Goal: Information Seeking & Learning: Check status

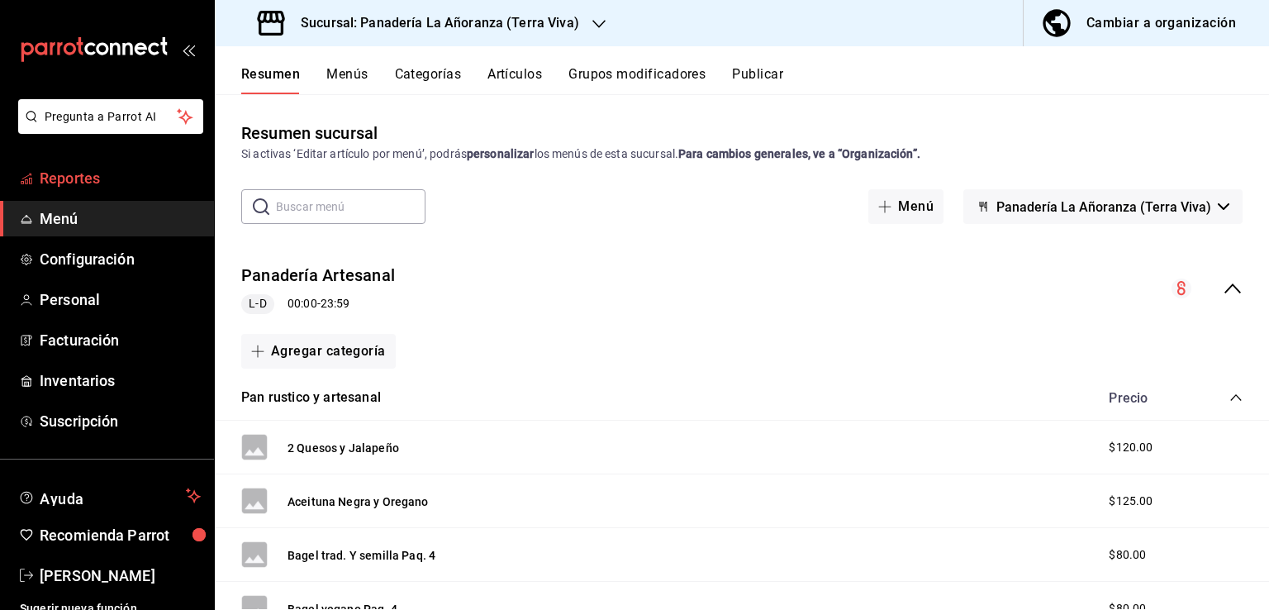
click at [69, 182] on span "Reportes" at bounding box center [120, 178] width 161 height 22
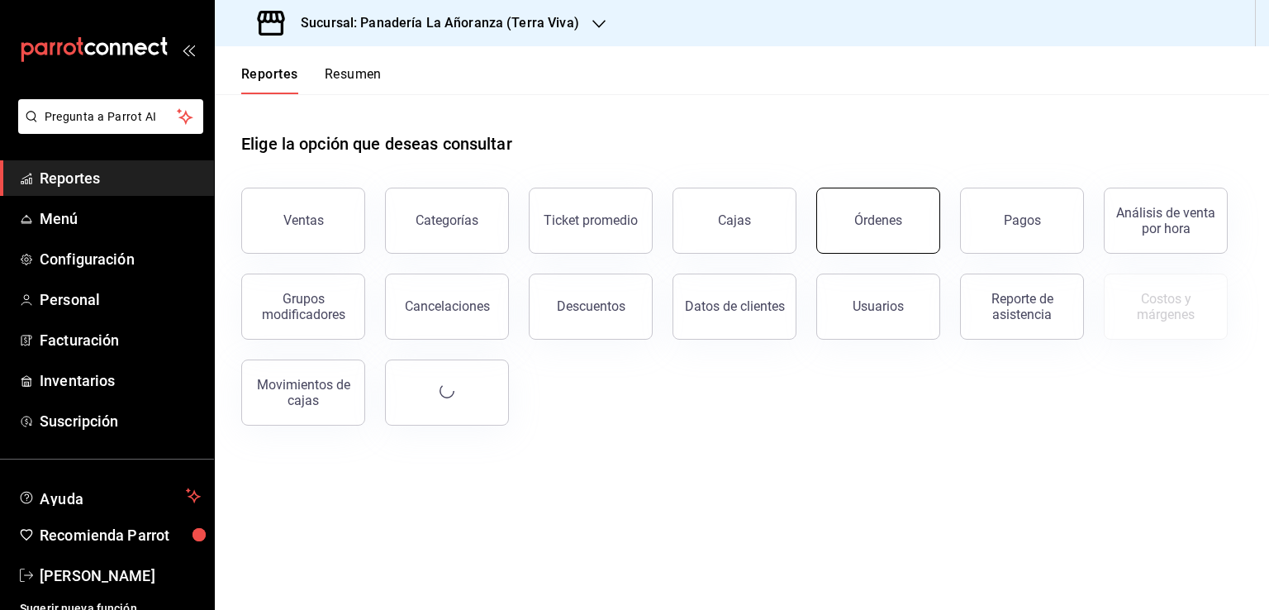
click at [878, 248] on button "Órdenes" at bounding box center [878, 221] width 124 height 66
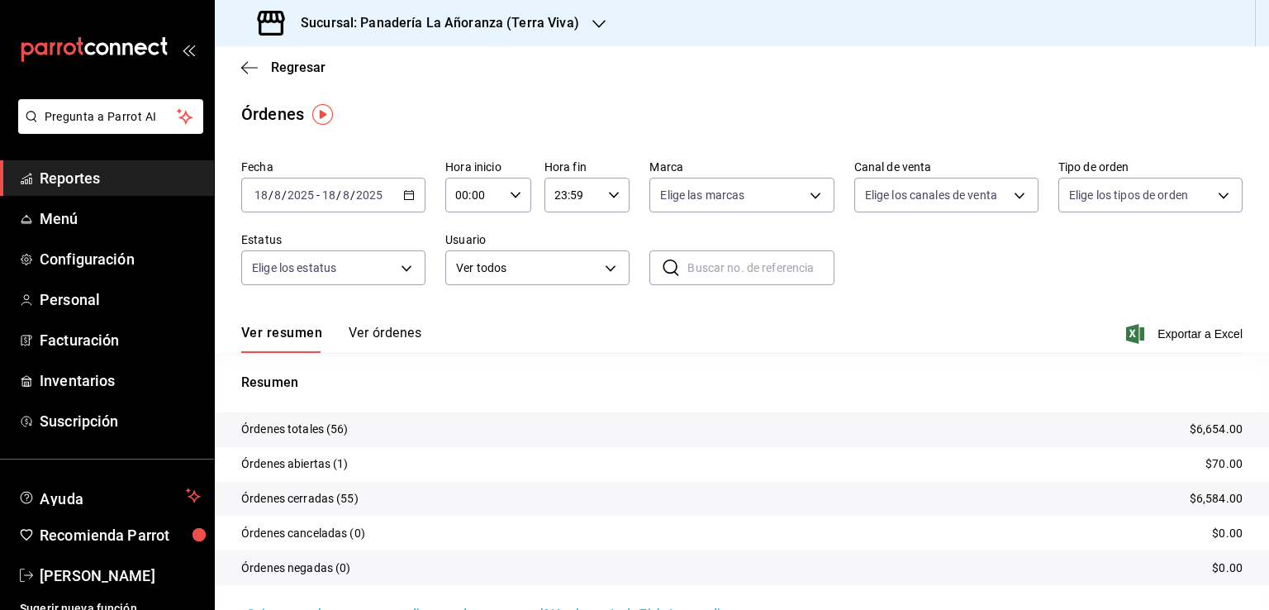
click at [582, 19] on div "Sucursal: Panadería La Añoranza (Terra Viva)" at bounding box center [420, 23] width 384 height 46
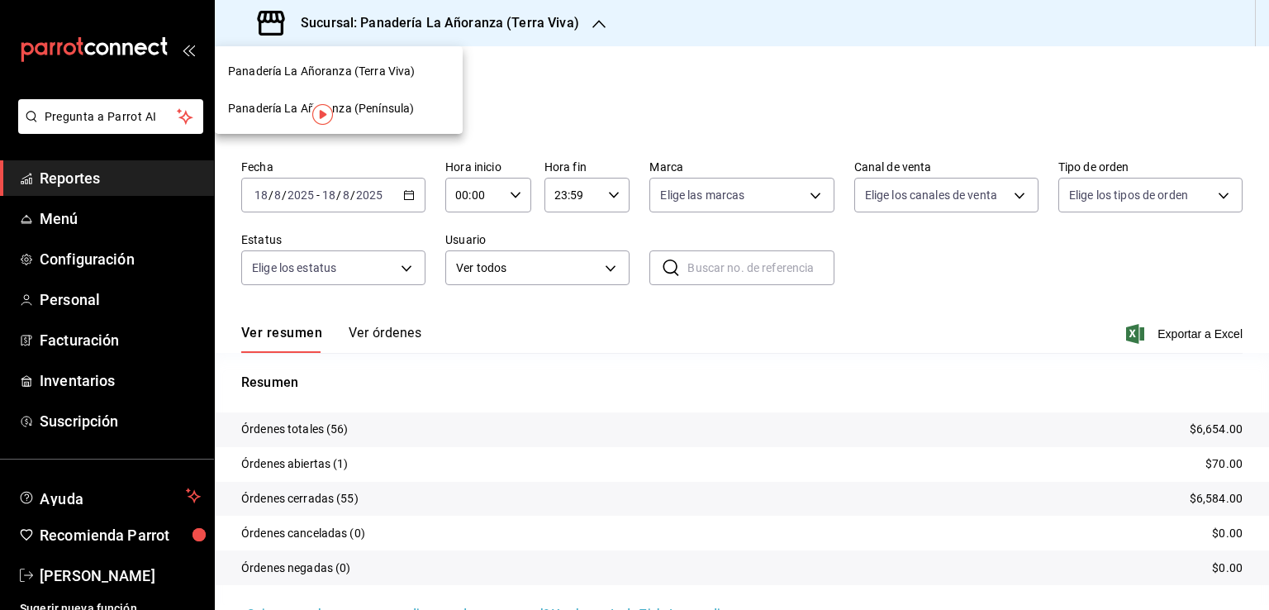
click at [392, 104] on span "Panadería La Añoranza (Península)" at bounding box center [321, 108] width 186 height 17
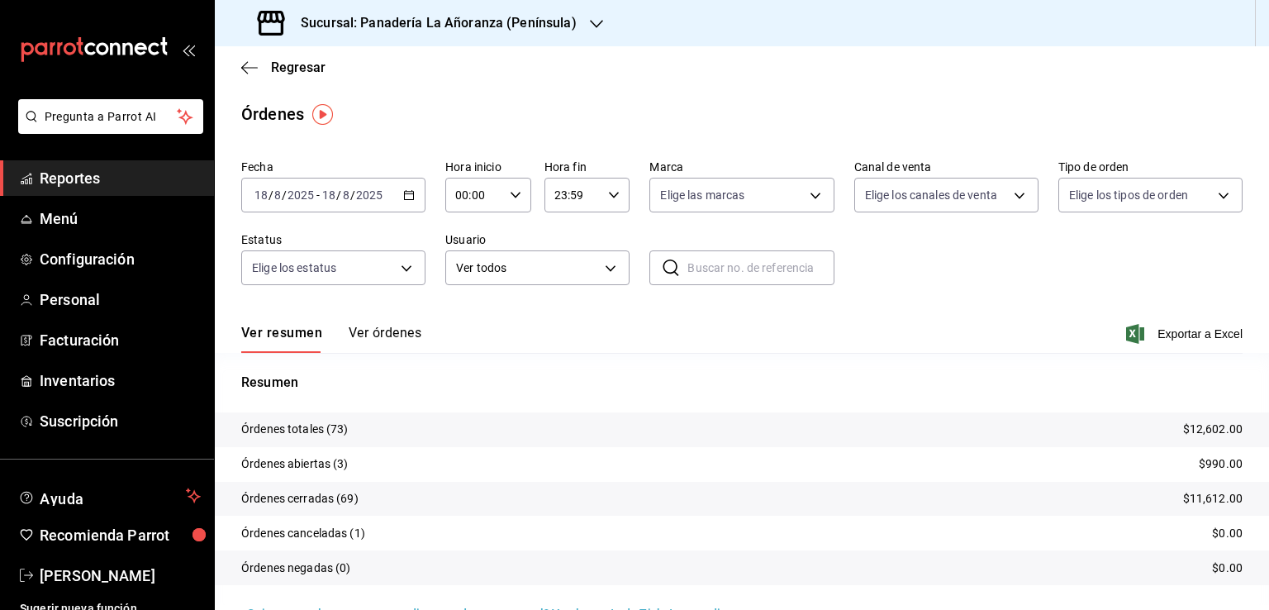
click at [545, 13] on h3 "Sucursal: Panadería La Añoranza (Península)" at bounding box center [431, 23] width 289 height 20
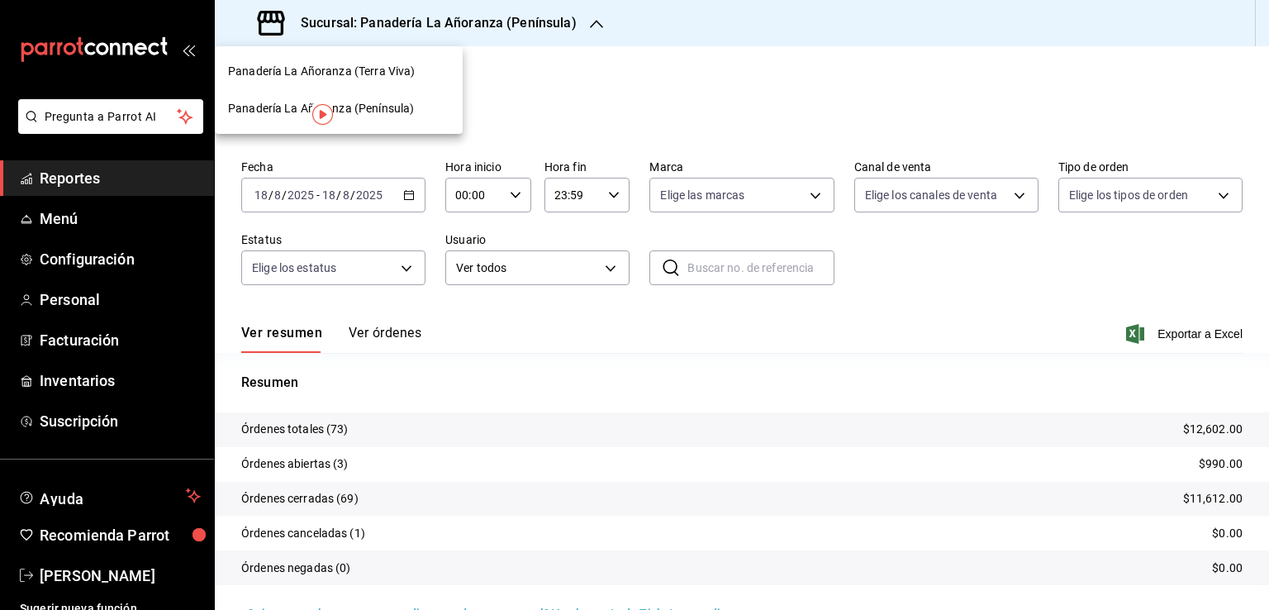
click at [410, 72] on span "Panadería La Añoranza (Terra Viva)" at bounding box center [321, 71] width 187 height 17
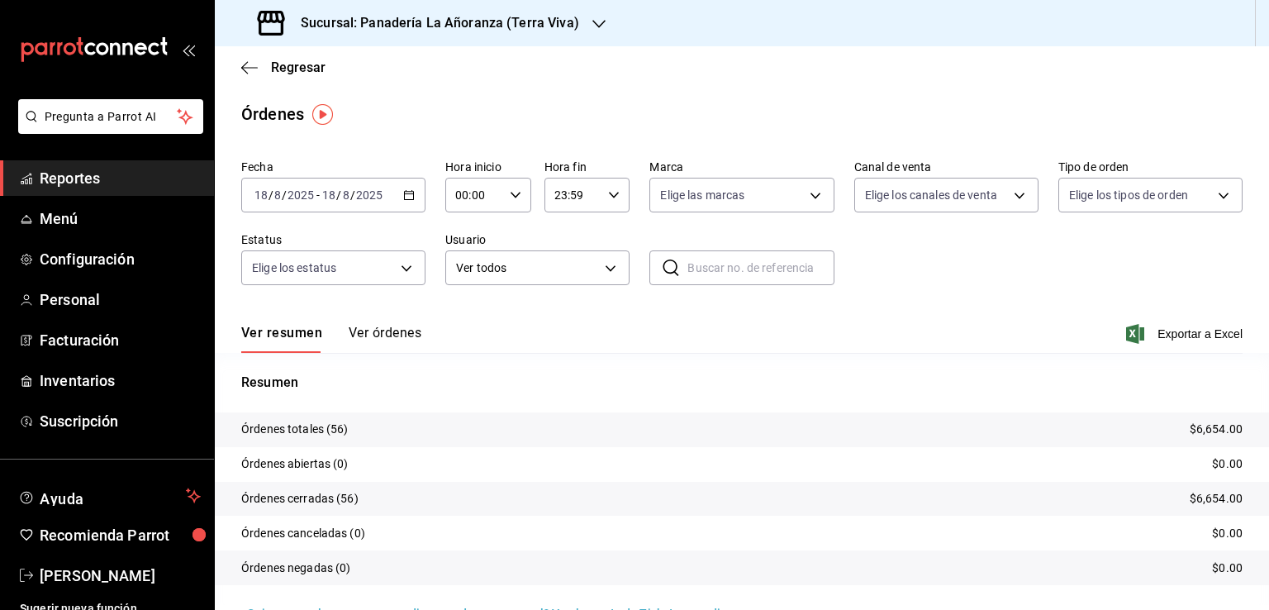
click at [245, 76] on div "Regresar" at bounding box center [742, 67] width 1054 height 42
click at [245, 71] on icon "button" at bounding box center [244, 67] width 7 height 12
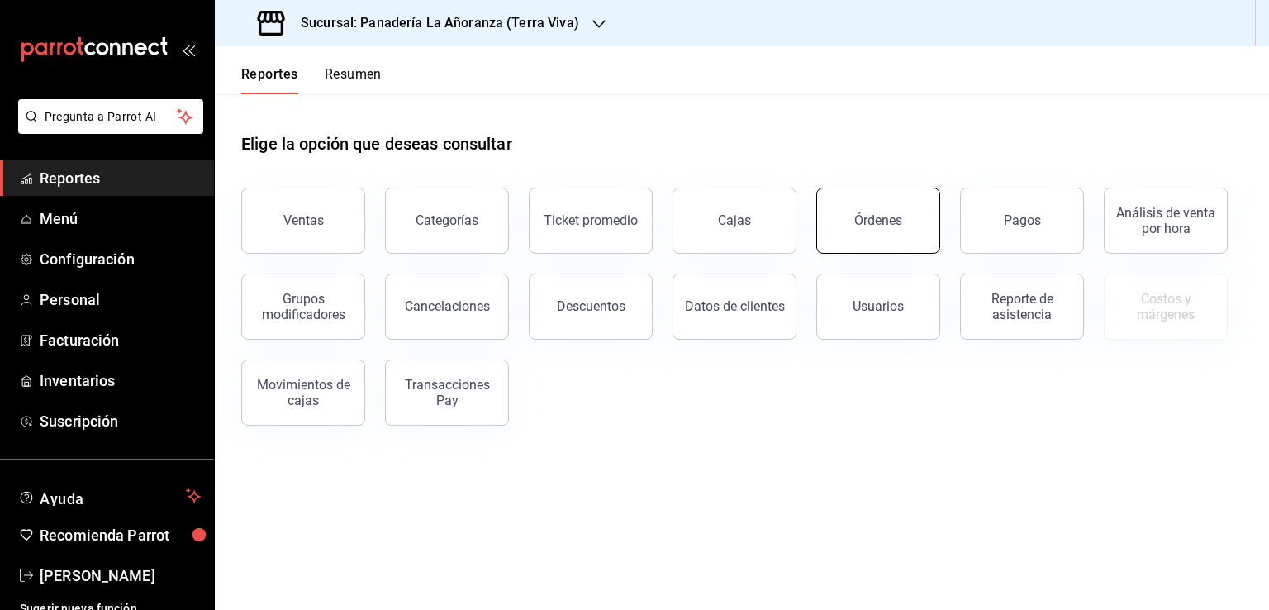
click at [851, 197] on button "Órdenes" at bounding box center [878, 221] width 124 height 66
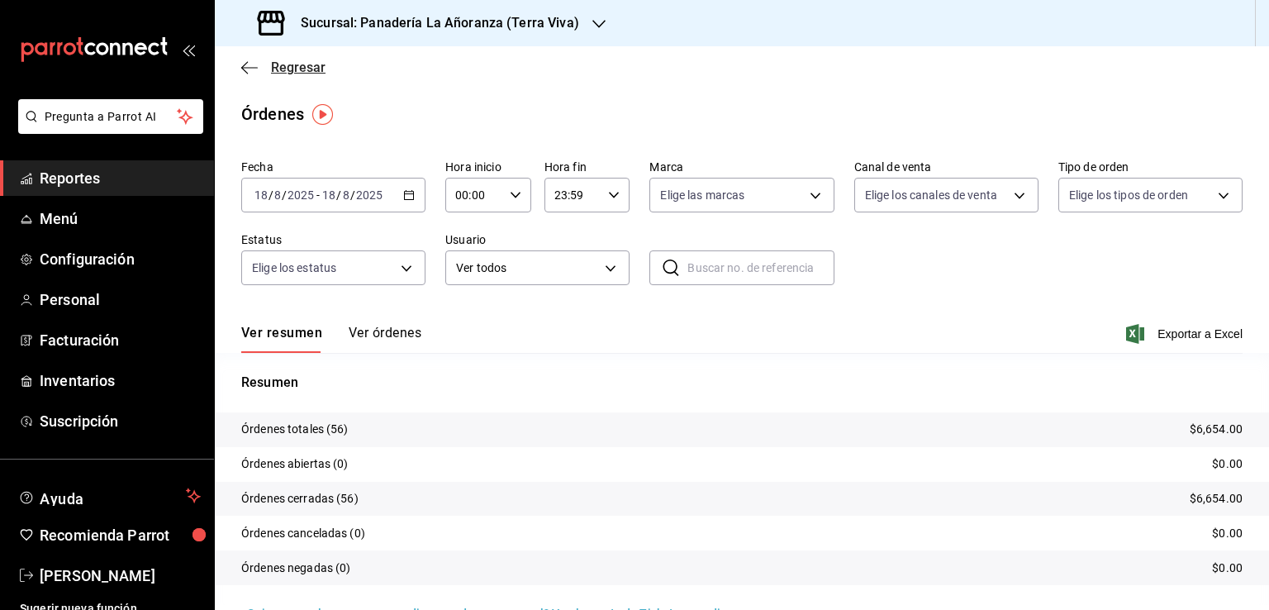
click at [259, 68] on span "Regresar" at bounding box center [283, 67] width 84 height 16
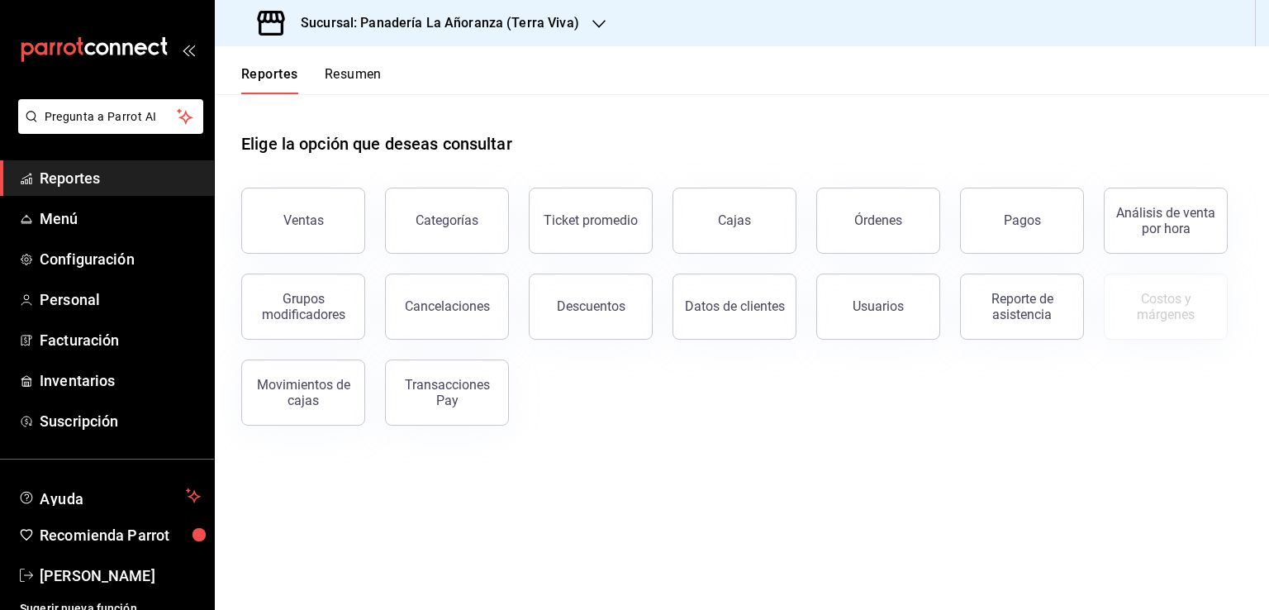
click at [358, 71] on button "Resumen" at bounding box center [353, 80] width 57 height 28
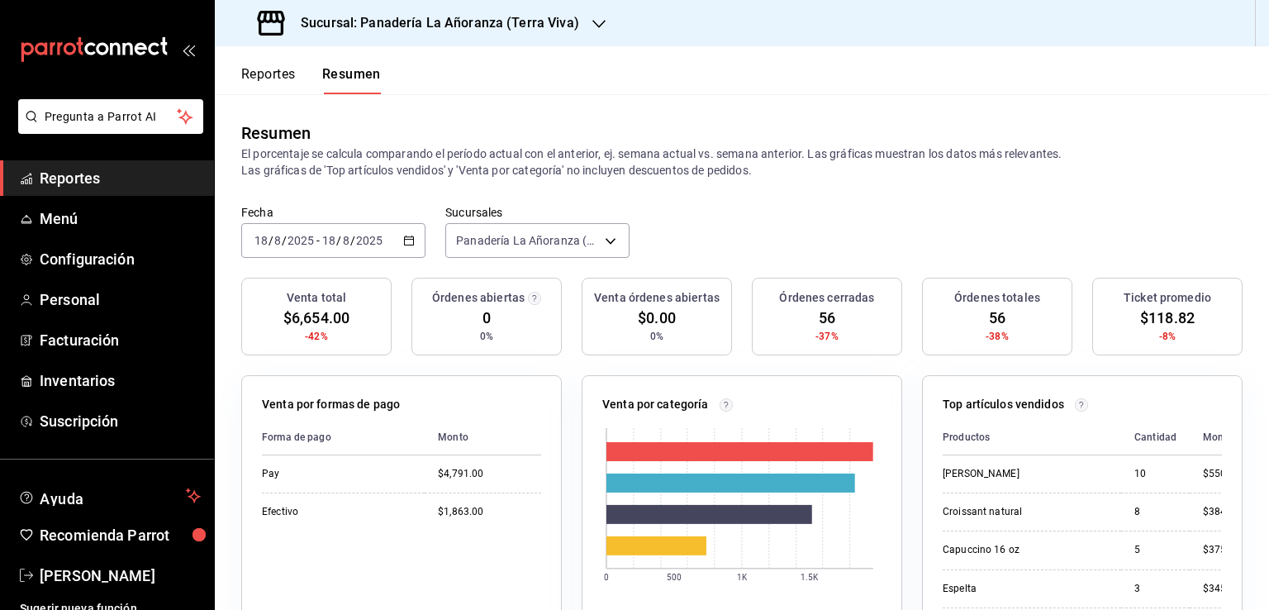
click at [552, 27] on h3 "Sucursal: Panadería La Añoranza (Terra Viva)" at bounding box center [433, 23] width 292 height 20
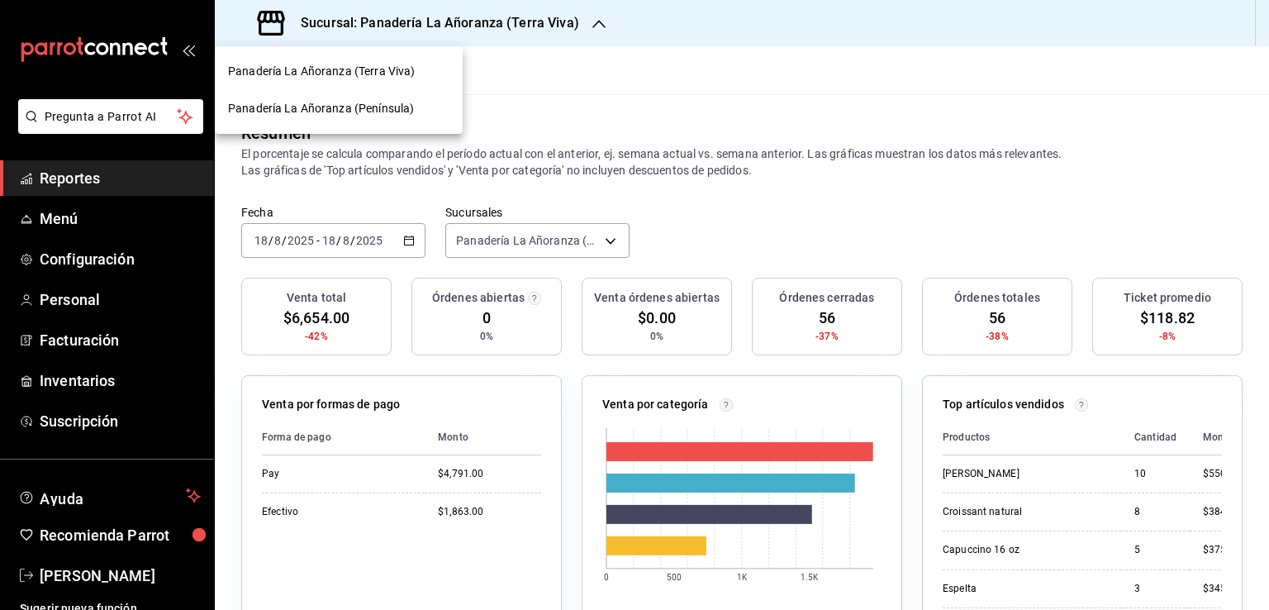
click at [387, 112] on span "Panadería La Añoranza (Península)" at bounding box center [321, 108] width 186 height 17
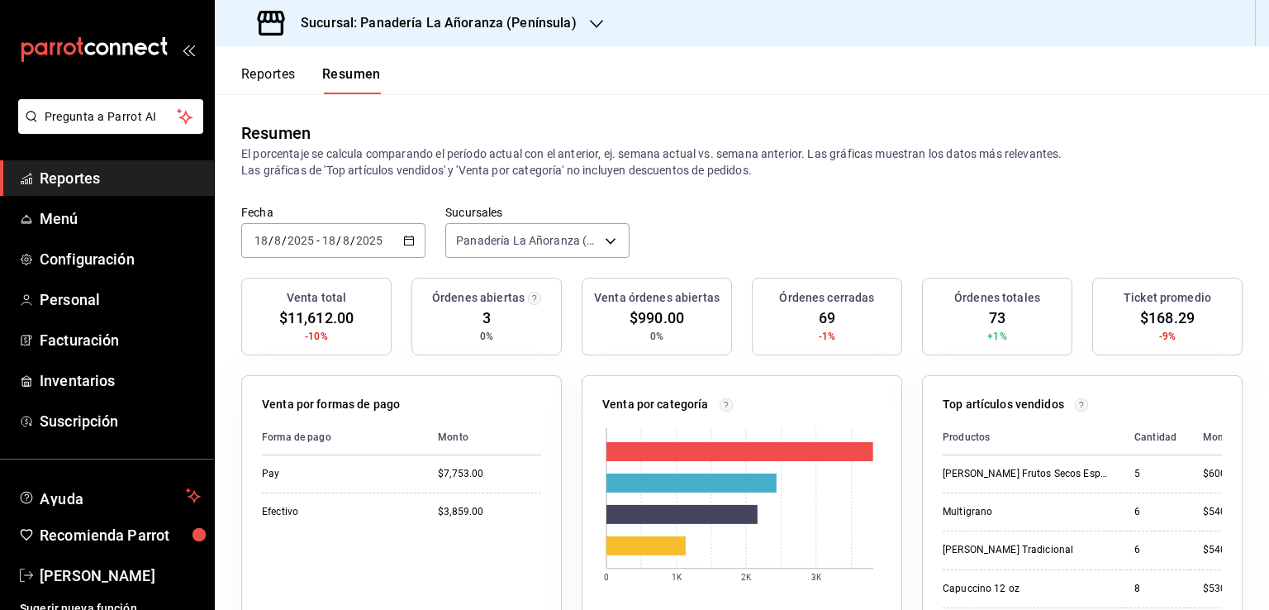
click at [74, 178] on span "Reportes" at bounding box center [120, 178] width 161 height 22
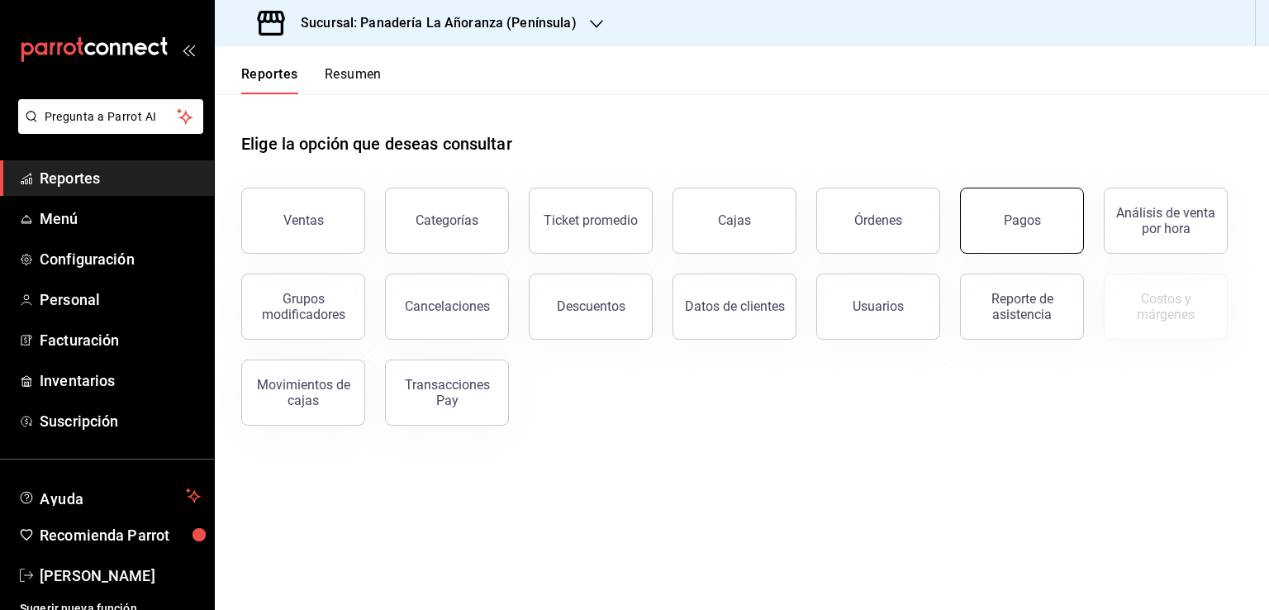
click at [976, 217] on button "Pagos" at bounding box center [1022, 221] width 124 height 66
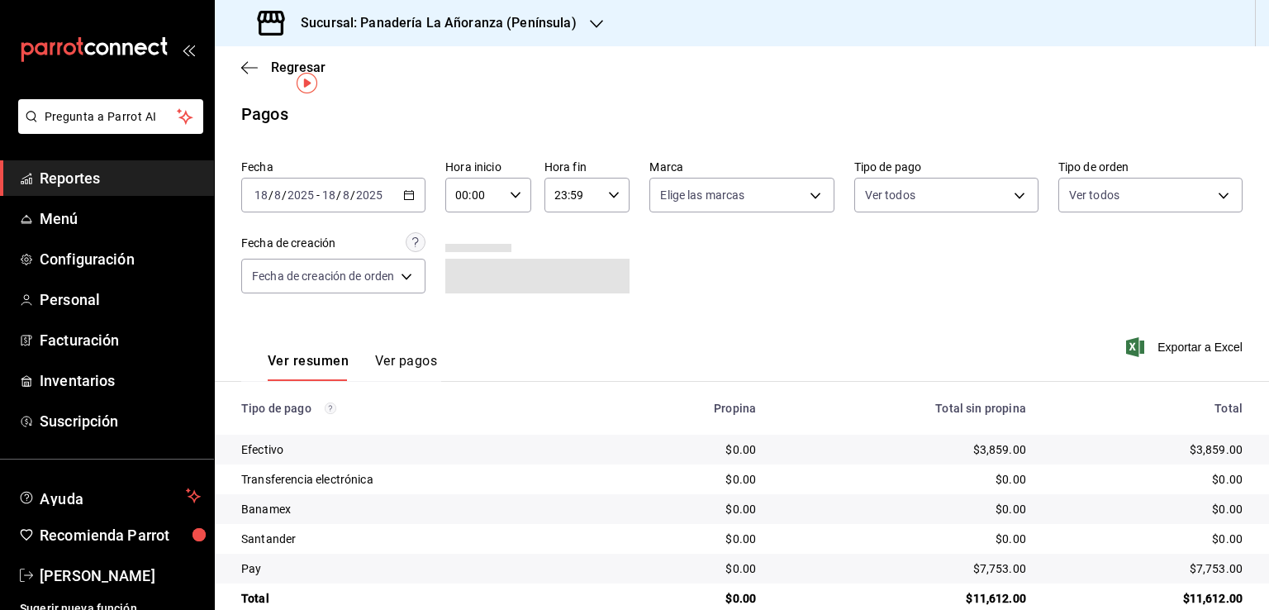
scroll to position [31, 0]
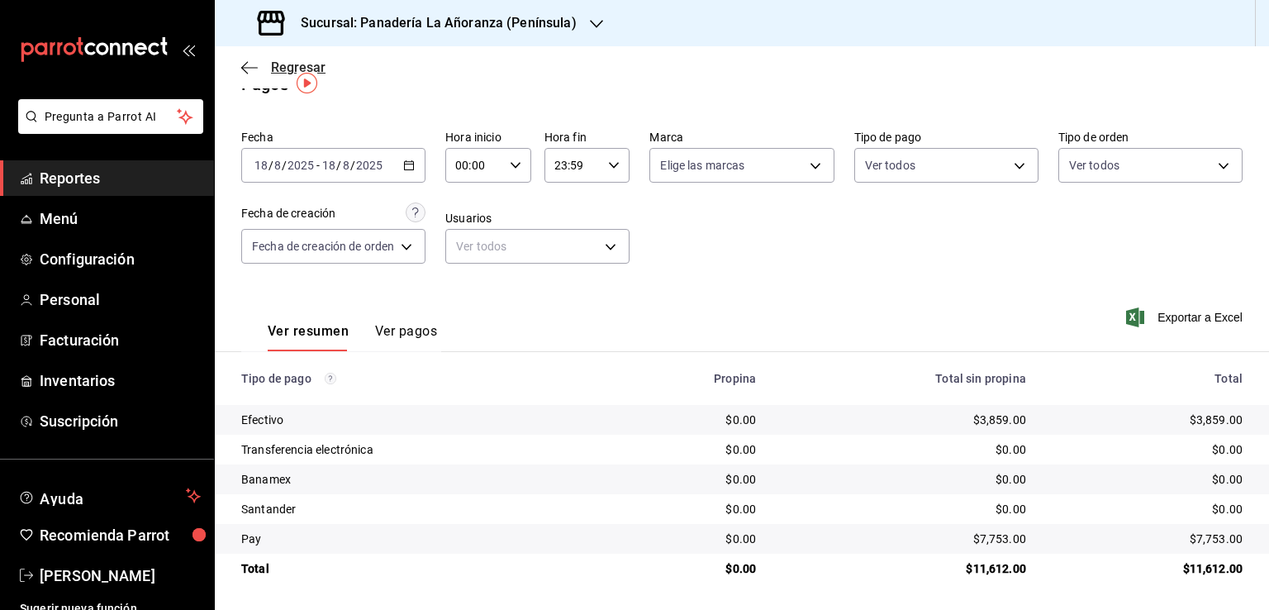
click at [246, 67] on icon "button" at bounding box center [249, 67] width 17 height 15
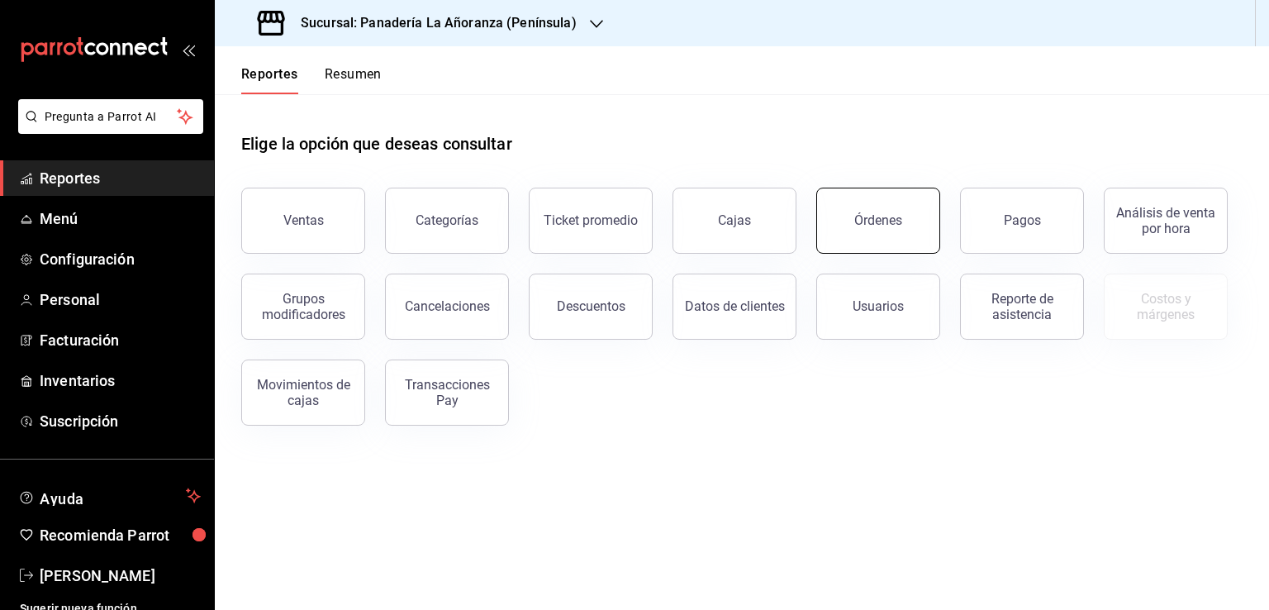
click at [852, 233] on button "Órdenes" at bounding box center [878, 221] width 124 height 66
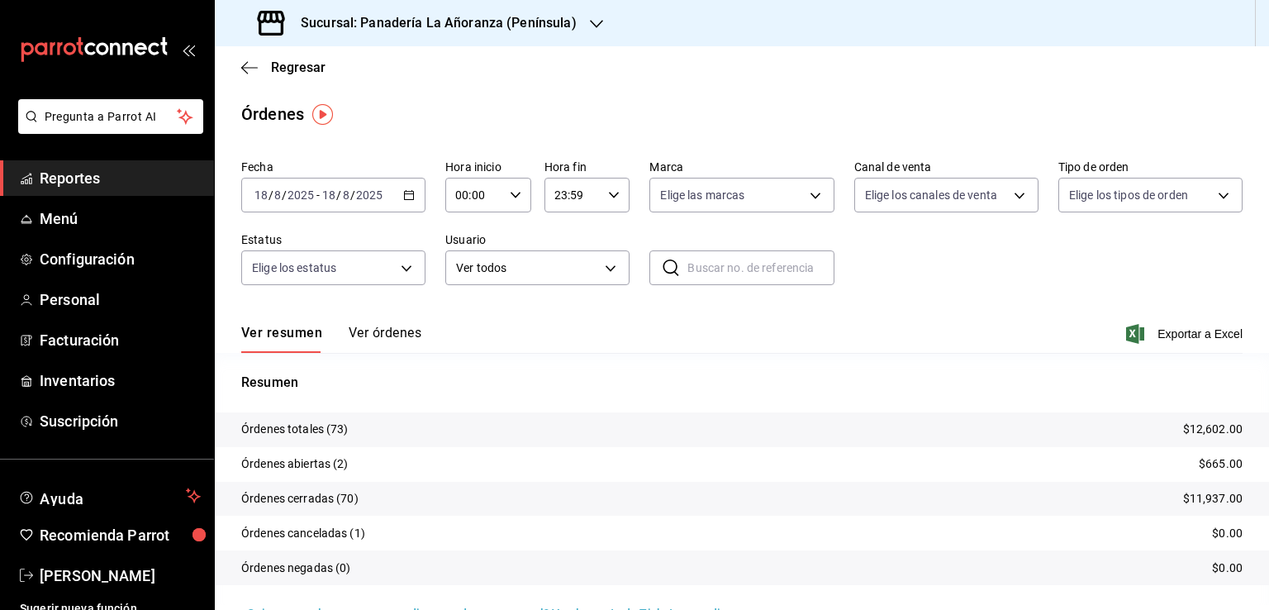
click at [562, 23] on h3 "Sucursal: Panadería La Añoranza (Península)" at bounding box center [431, 23] width 289 height 20
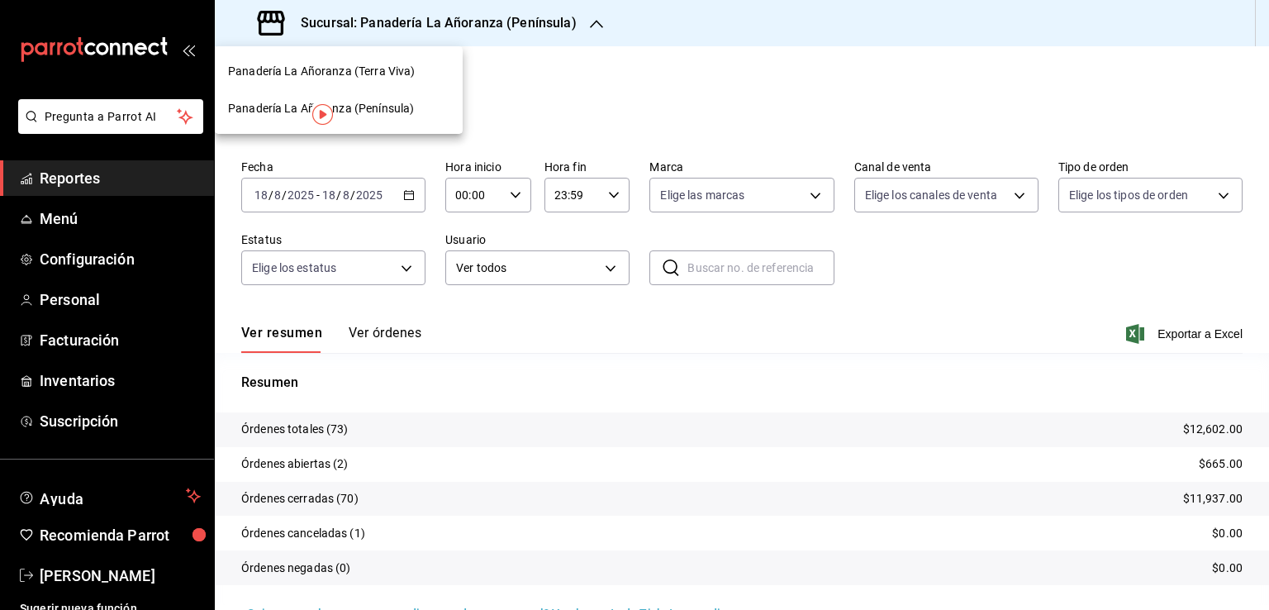
click at [359, 77] on span "Panadería La Añoranza (Terra Viva)" at bounding box center [321, 71] width 187 height 17
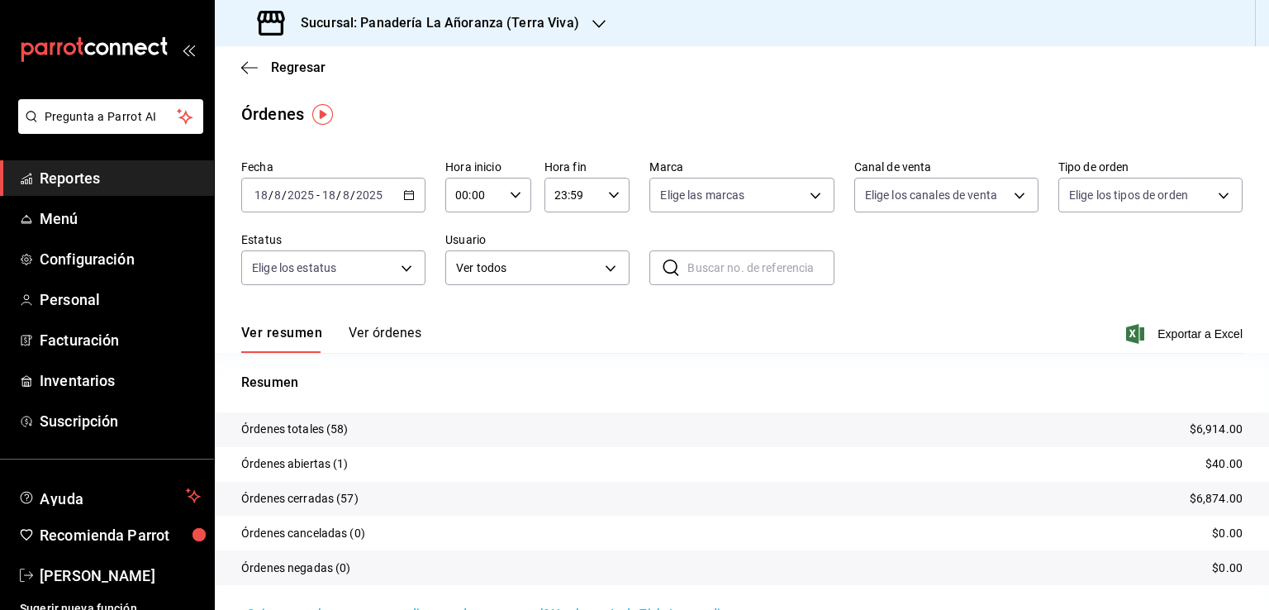
click at [89, 186] on span "Reportes" at bounding box center [120, 178] width 161 height 22
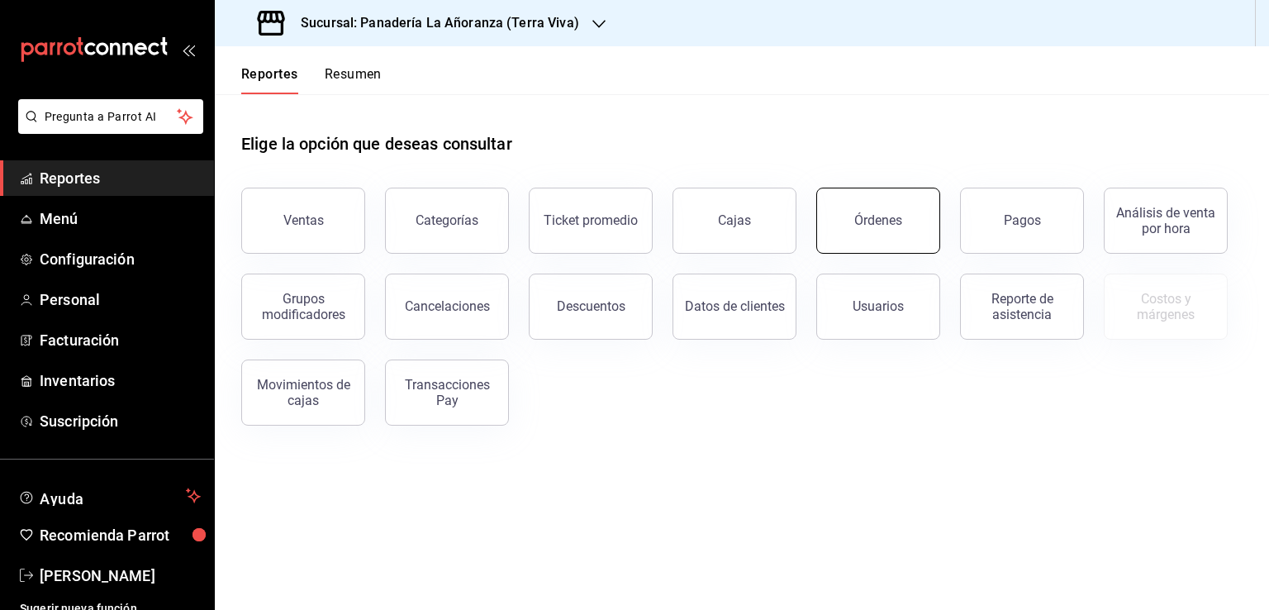
click at [868, 242] on button "Órdenes" at bounding box center [878, 221] width 124 height 66
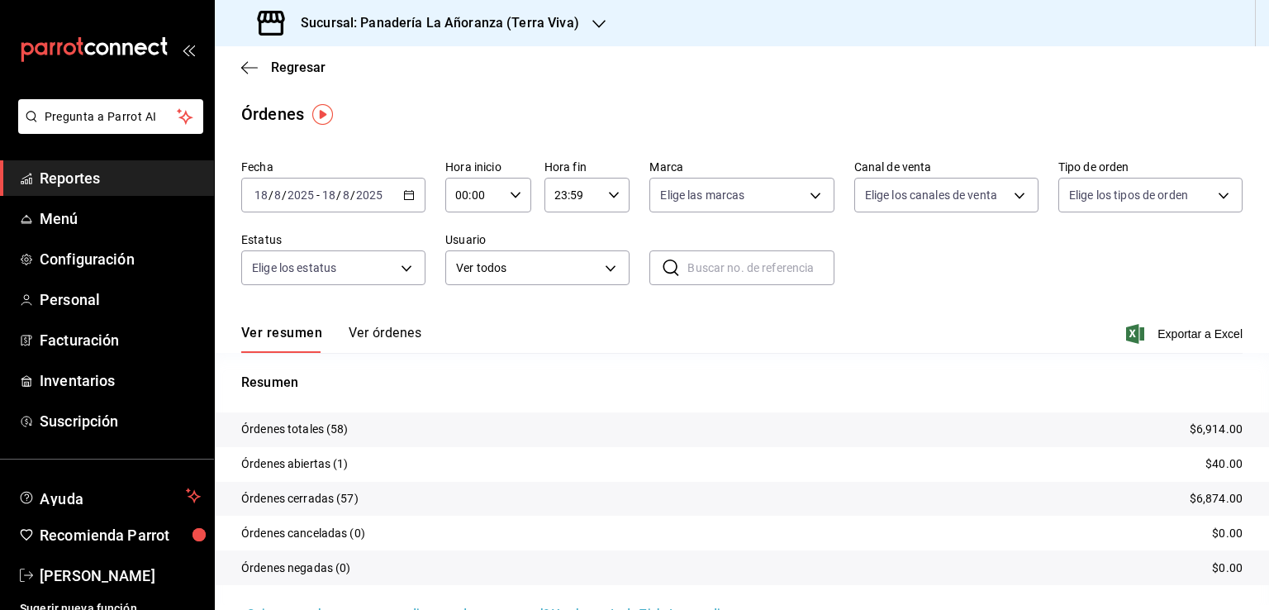
click at [46, 179] on span "Reportes" at bounding box center [120, 178] width 161 height 22
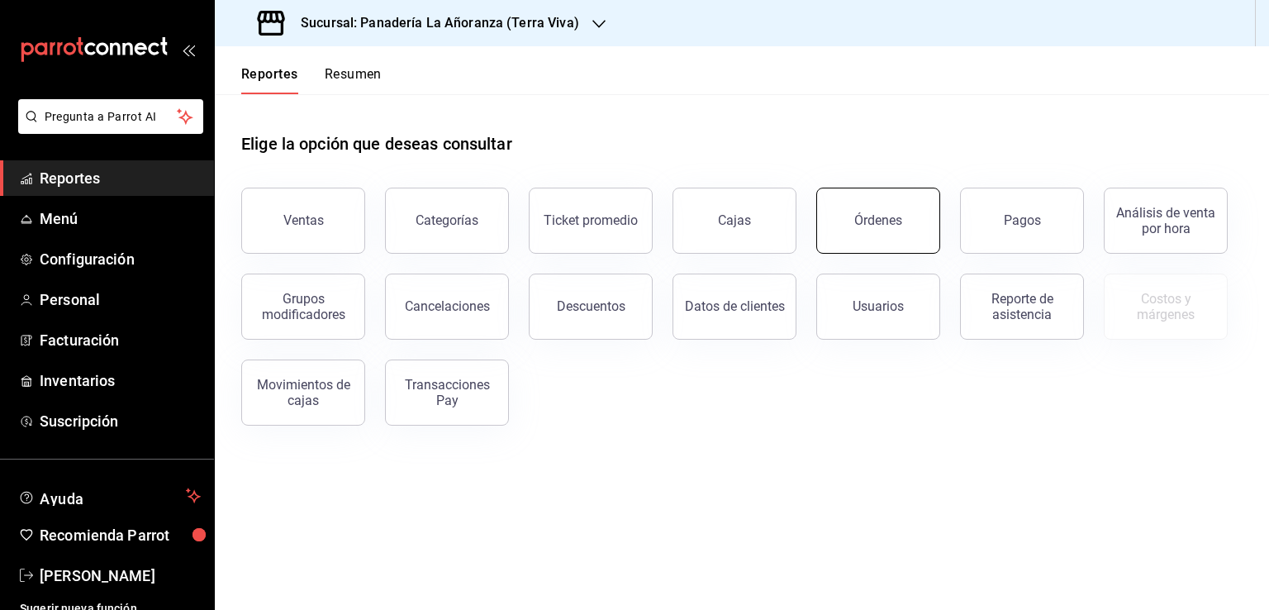
click at [890, 229] on button "Órdenes" at bounding box center [878, 221] width 124 height 66
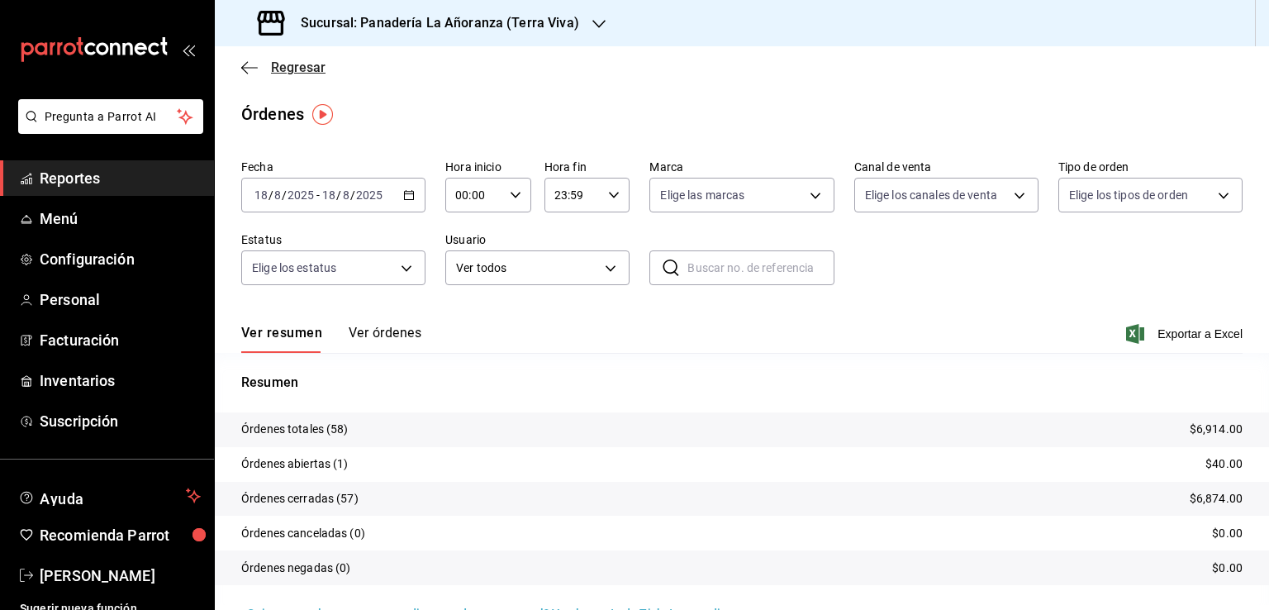
click at [254, 60] on icon "button" at bounding box center [249, 67] width 17 height 15
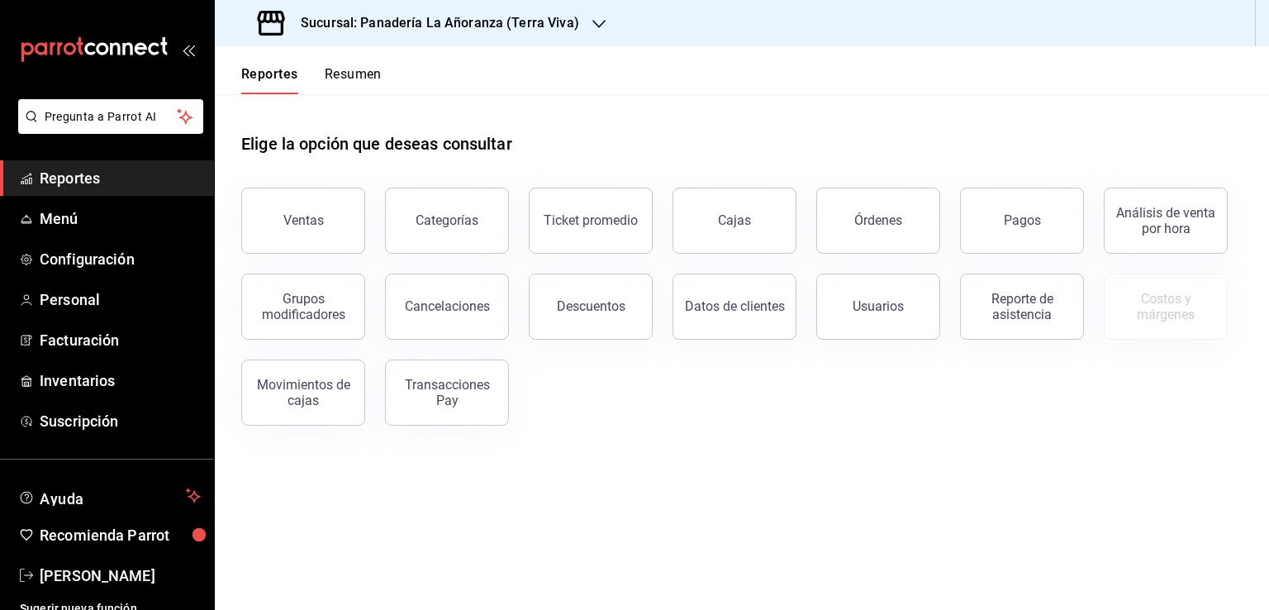
click at [347, 70] on button "Resumen" at bounding box center [353, 80] width 57 height 28
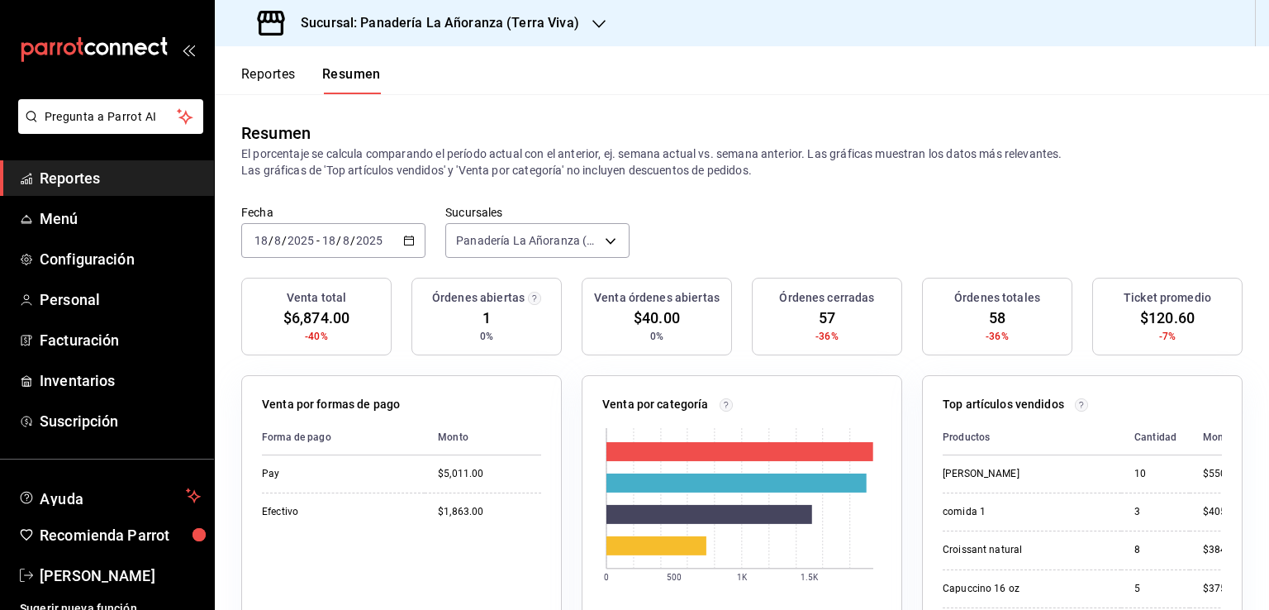
click at [546, 18] on h3 "Sucursal: Panadería La Añoranza (Terra Viva)" at bounding box center [433, 23] width 292 height 20
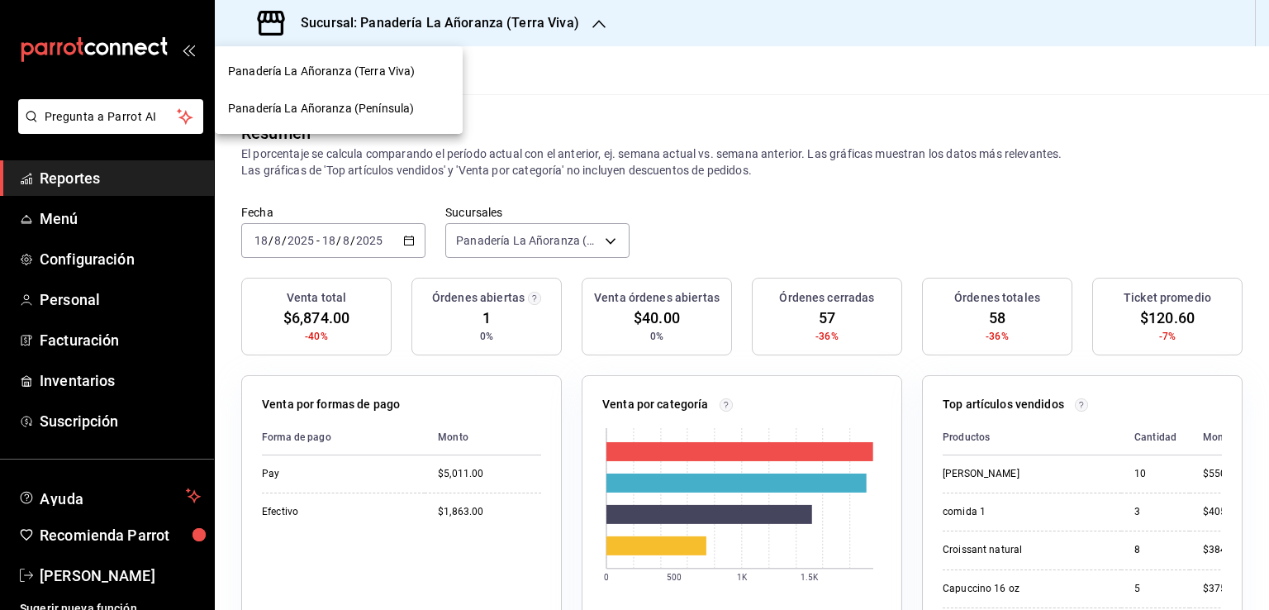
click at [406, 75] on span "Panadería La Añoranza (Terra Viva)" at bounding box center [321, 71] width 187 height 17
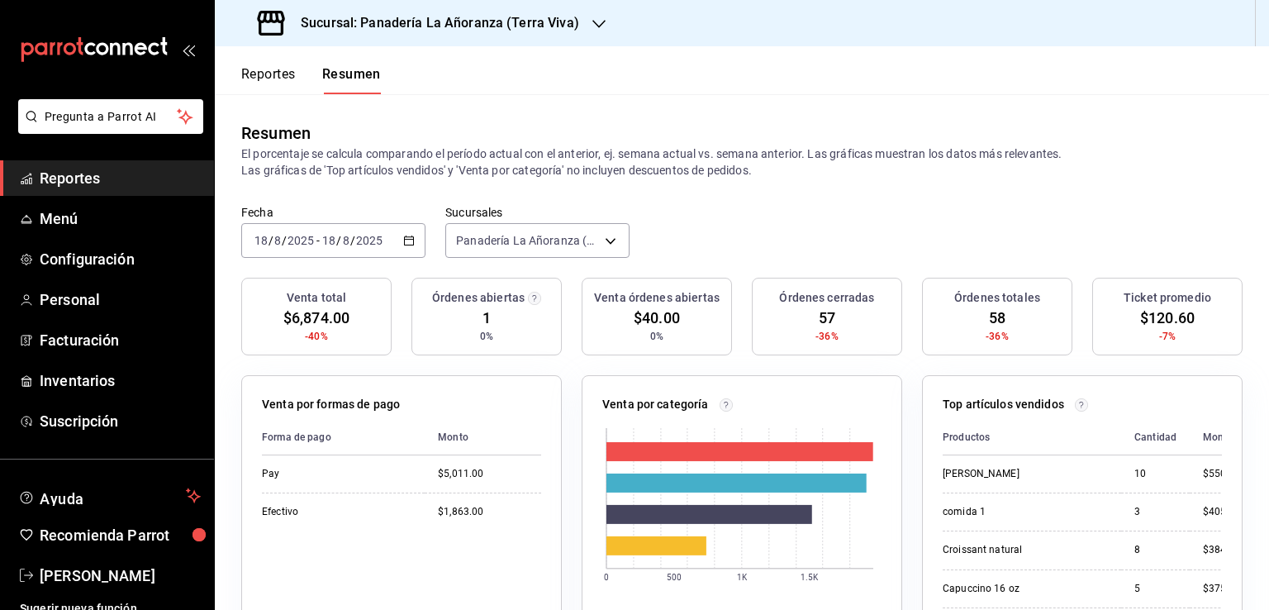
click at [533, 29] on h3 "Sucursal: Panadería La Añoranza (Terra Viva)" at bounding box center [433, 23] width 292 height 20
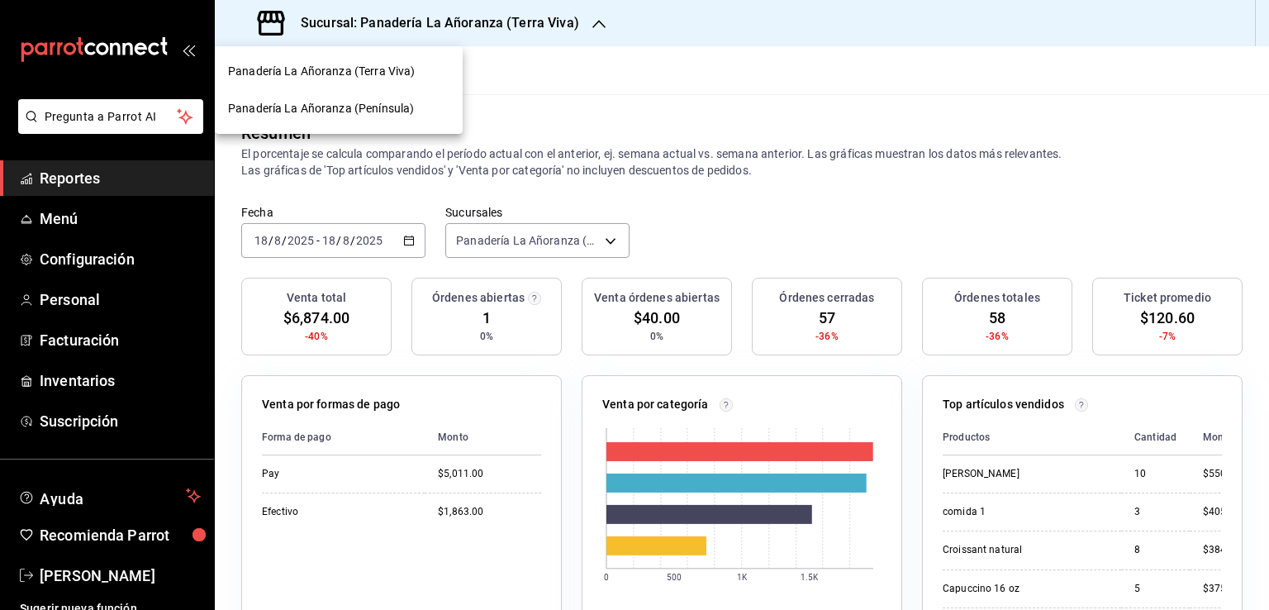
click at [400, 106] on span "Panadería La Añoranza (Península)" at bounding box center [321, 108] width 186 height 17
